Goal: Information Seeking & Learning: Understand process/instructions

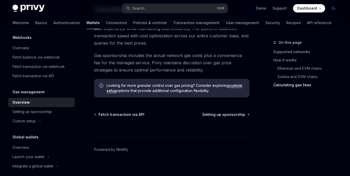
scroll to position [493, 0]
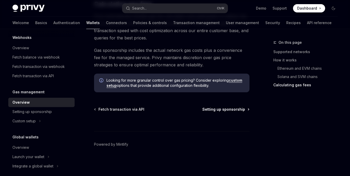
click at [230, 110] on span "Setting up sponsorship" at bounding box center [223, 109] width 43 height 5
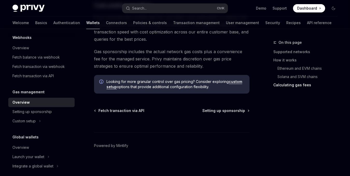
scroll to position [493, 0]
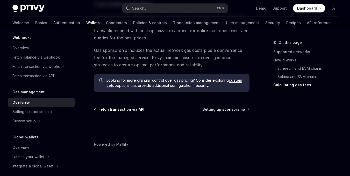
click at [114, 109] on span "Fetch transaction via API" at bounding box center [121, 109] width 46 height 5
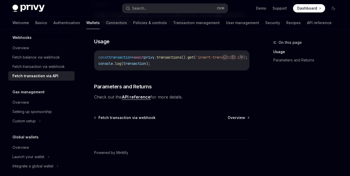
scroll to position [135, 0]
click at [237, 118] on span "Overview" at bounding box center [236, 117] width 17 height 5
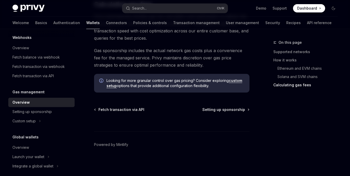
scroll to position [493, 0]
click at [235, 108] on span "Setting up sponsorship" at bounding box center [223, 109] width 43 height 5
type textarea "*"
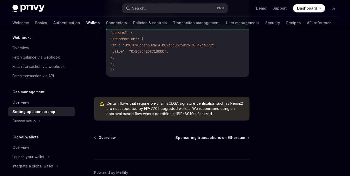
scroll to position [425, 0]
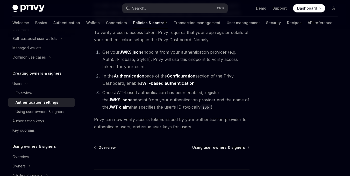
scroll to position [93, 0]
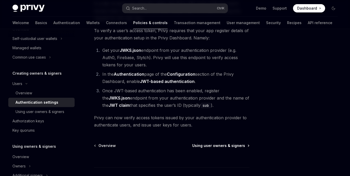
click at [224, 145] on span "Using user owners & signers" at bounding box center [218, 145] width 53 height 5
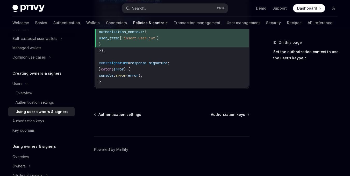
scroll to position [404, 0]
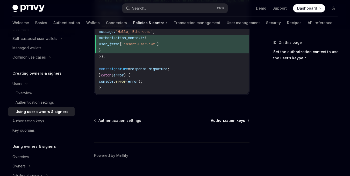
click at [232, 118] on span "Authorization keys" at bounding box center [228, 120] width 34 height 5
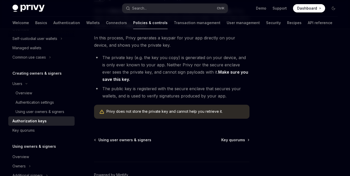
scroll to position [181, 0]
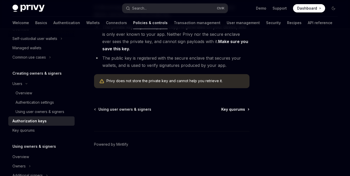
click at [238, 107] on span "Key quorums" at bounding box center [233, 109] width 24 height 5
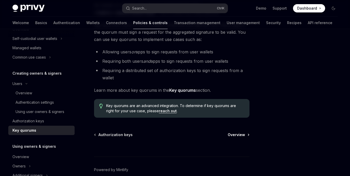
scroll to position [89, 0]
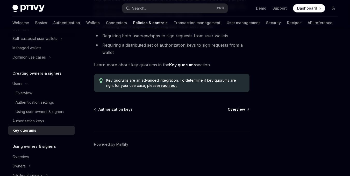
click at [242, 109] on span "Overview" at bounding box center [236, 109] width 17 height 5
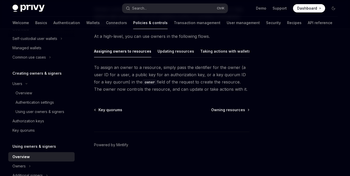
scroll to position [60, 0]
click at [243, 110] on span "Owning resources" at bounding box center [228, 109] width 34 height 5
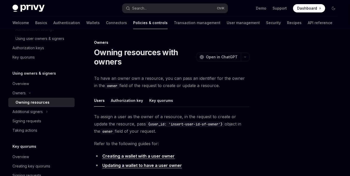
scroll to position [79, 0]
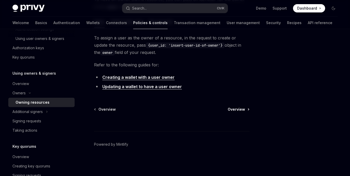
click at [240, 110] on span "Overview" at bounding box center [236, 109] width 17 height 5
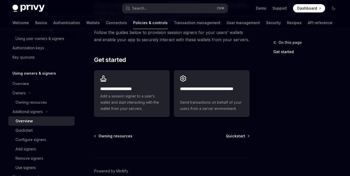
scroll to position [187, 0]
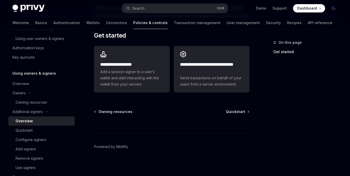
click at [240, 110] on span "Quickstart" at bounding box center [235, 111] width 19 height 5
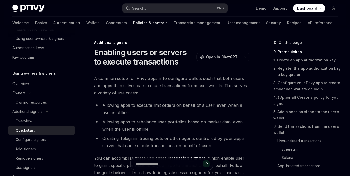
click at [240, 110] on li "Allowing apps to execute limit orders on behalf of a user, even when a user is …" at bounding box center [171, 109] width 155 height 15
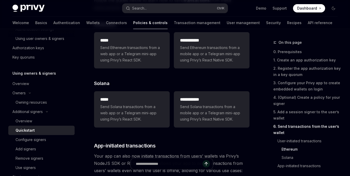
scroll to position [1223, 0]
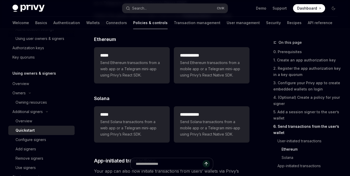
scroll to position [190, 0]
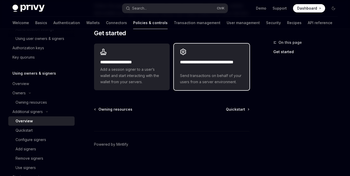
click at [187, 59] on div "**********" at bounding box center [212, 67] width 76 height 47
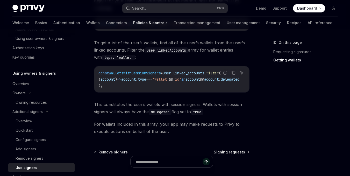
scroll to position [294, 0]
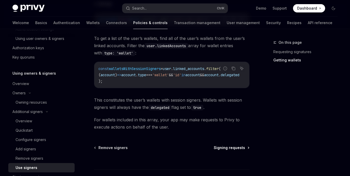
click at [245, 149] on span "Signing requests" at bounding box center [229, 147] width 31 height 5
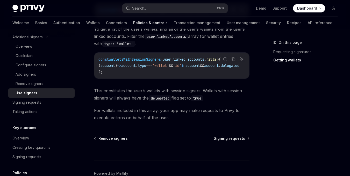
scroll to position [306, 0]
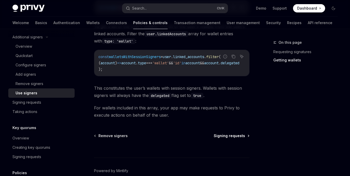
click at [233, 136] on span "Signing requests" at bounding box center [229, 135] width 31 height 5
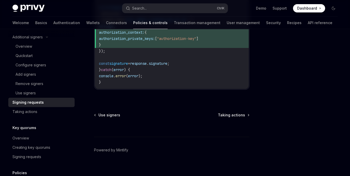
scroll to position [335, 0]
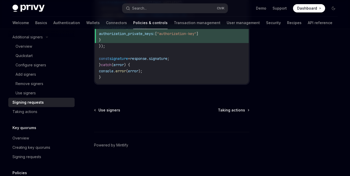
click at [237, 110] on span "Taking actions" at bounding box center [231, 110] width 27 height 5
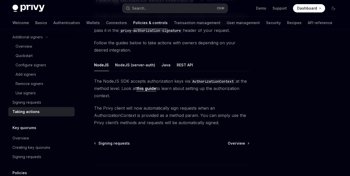
scroll to position [54, 0]
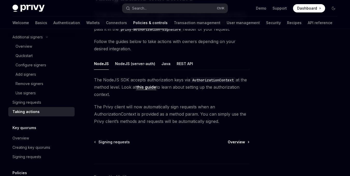
click at [237, 141] on span "Overview" at bounding box center [236, 141] width 17 height 5
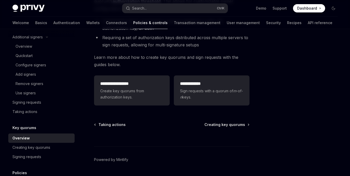
scroll to position [125, 0]
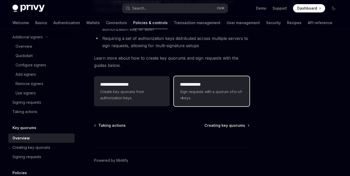
click at [232, 100] on span "Sign requests with a quorum of m -of- n keys." at bounding box center [211, 95] width 63 height 12
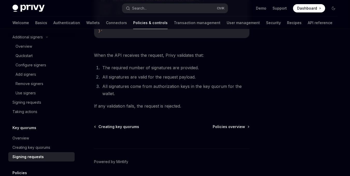
scroll to position [261, 0]
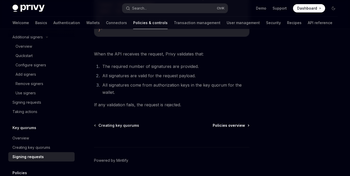
click at [225, 128] on span "Policies overview" at bounding box center [229, 125] width 32 height 5
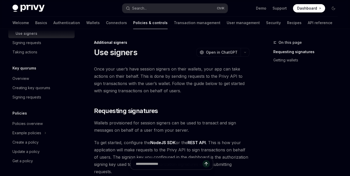
scroll to position [213, 0]
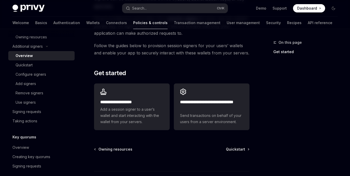
scroll to position [151, 0]
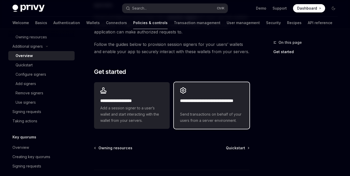
click at [208, 100] on h2 "**********" at bounding box center [211, 104] width 63 height 12
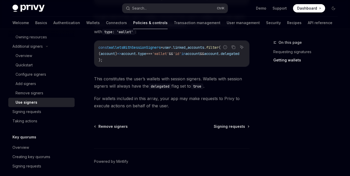
scroll to position [329, 0]
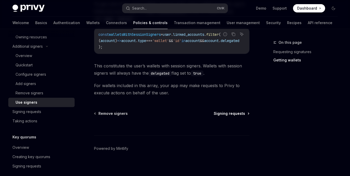
click at [234, 113] on span "Signing requests" at bounding box center [229, 113] width 31 height 5
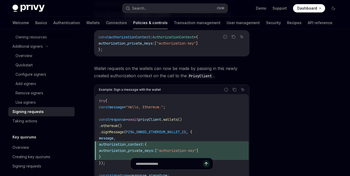
scroll to position [335, 0]
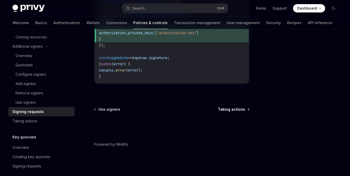
click at [236, 109] on span "Taking actions" at bounding box center [231, 109] width 27 height 5
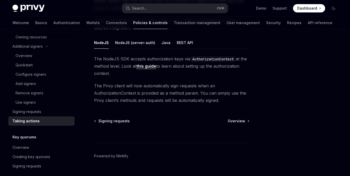
scroll to position [87, 0]
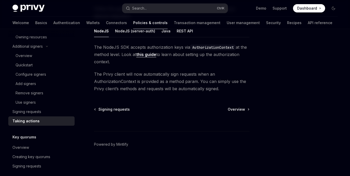
click at [122, 113] on div at bounding box center [171, 121] width 155 height 19
click at [120, 108] on span "Signing requests" at bounding box center [113, 109] width 31 height 5
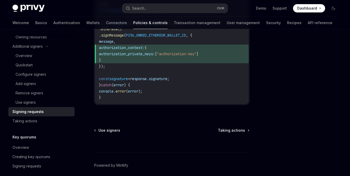
scroll to position [335, 0]
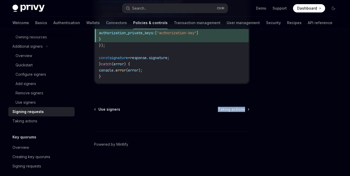
drag, startPoint x: 163, startPoint y: 124, endPoint x: 182, endPoint y: 88, distance: 41.6
click at [248, 118] on div at bounding box center [171, 121] width 155 height 19
click at [242, 112] on span "Taking actions" at bounding box center [231, 109] width 27 height 5
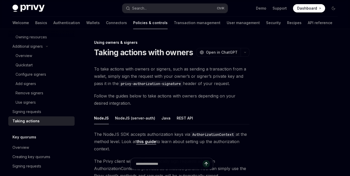
scroll to position [87, 0]
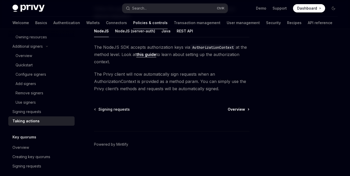
click at [243, 108] on span "Overview" at bounding box center [236, 109] width 17 height 5
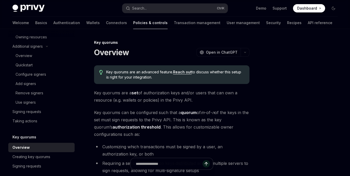
scroll to position [141, 0]
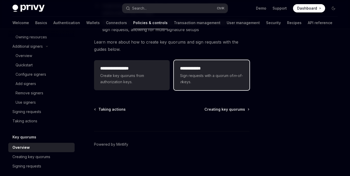
click at [232, 80] on span "Sign requests with a quorum of m -of- n keys." at bounding box center [211, 79] width 63 height 12
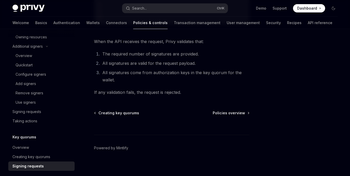
scroll to position [276, 0]
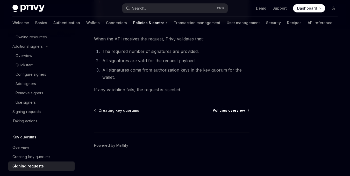
click at [227, 113] on span "Policies overview" at bounding box center [229, 110] width 32 height 5
type textarea "*"
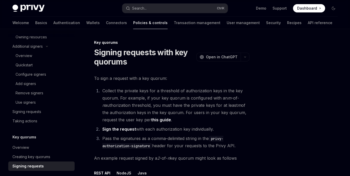
scroll to position [282, 0]
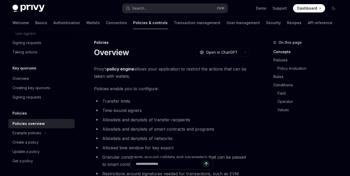
click at [227, 113] on li "Time-bound signers" at bounding box center [171, 110] width 155 height 7
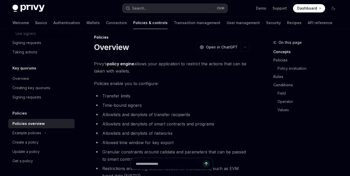
scroll to position [0, 0]
